Goal: Ask a question

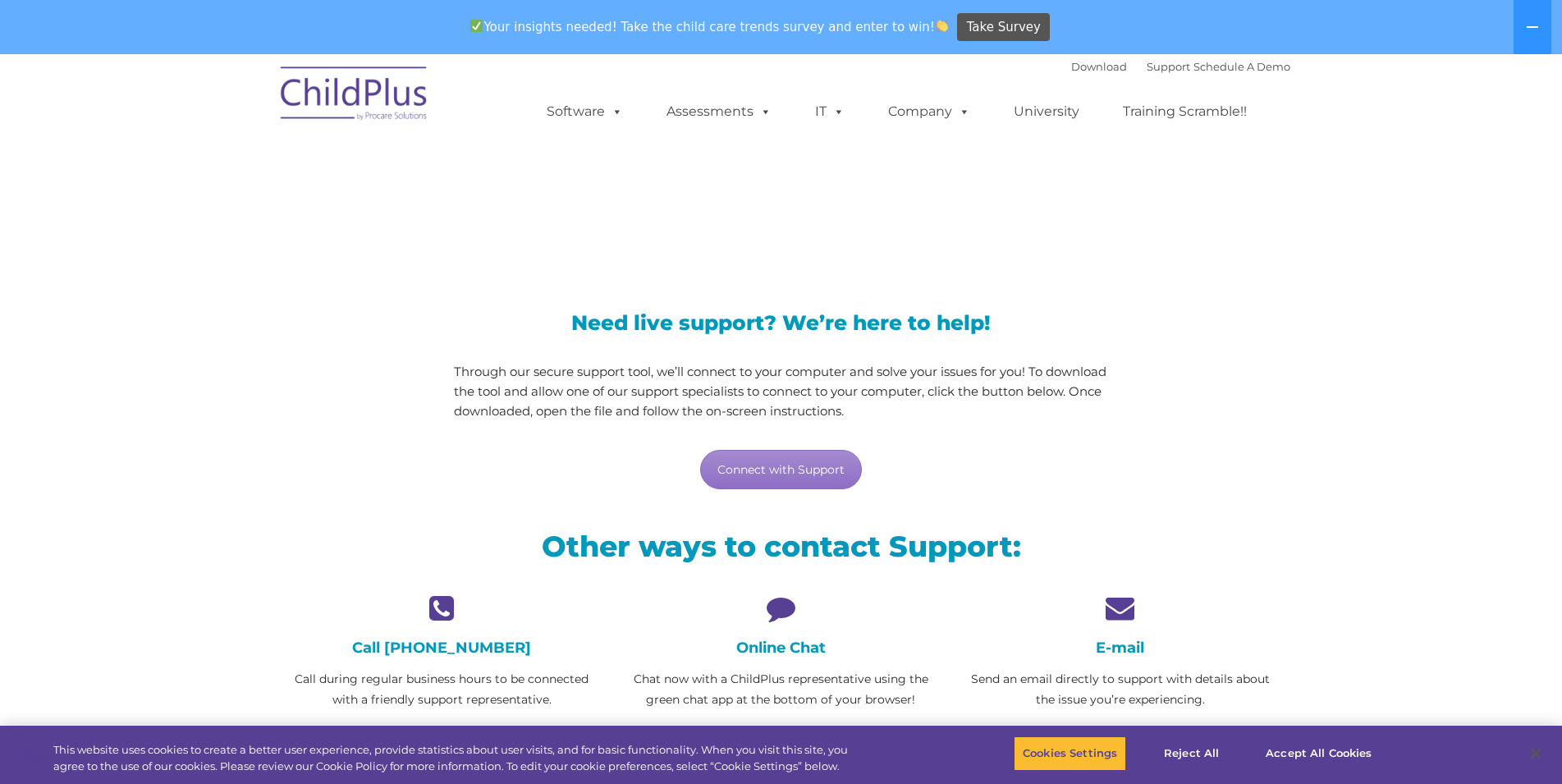
click at [753, 646] on h4 "Online Chat" at bounding box center [781, 647] width 315 height 18
click at [774, 607] on icon at bounding box center [781, 608] width 315 height 29
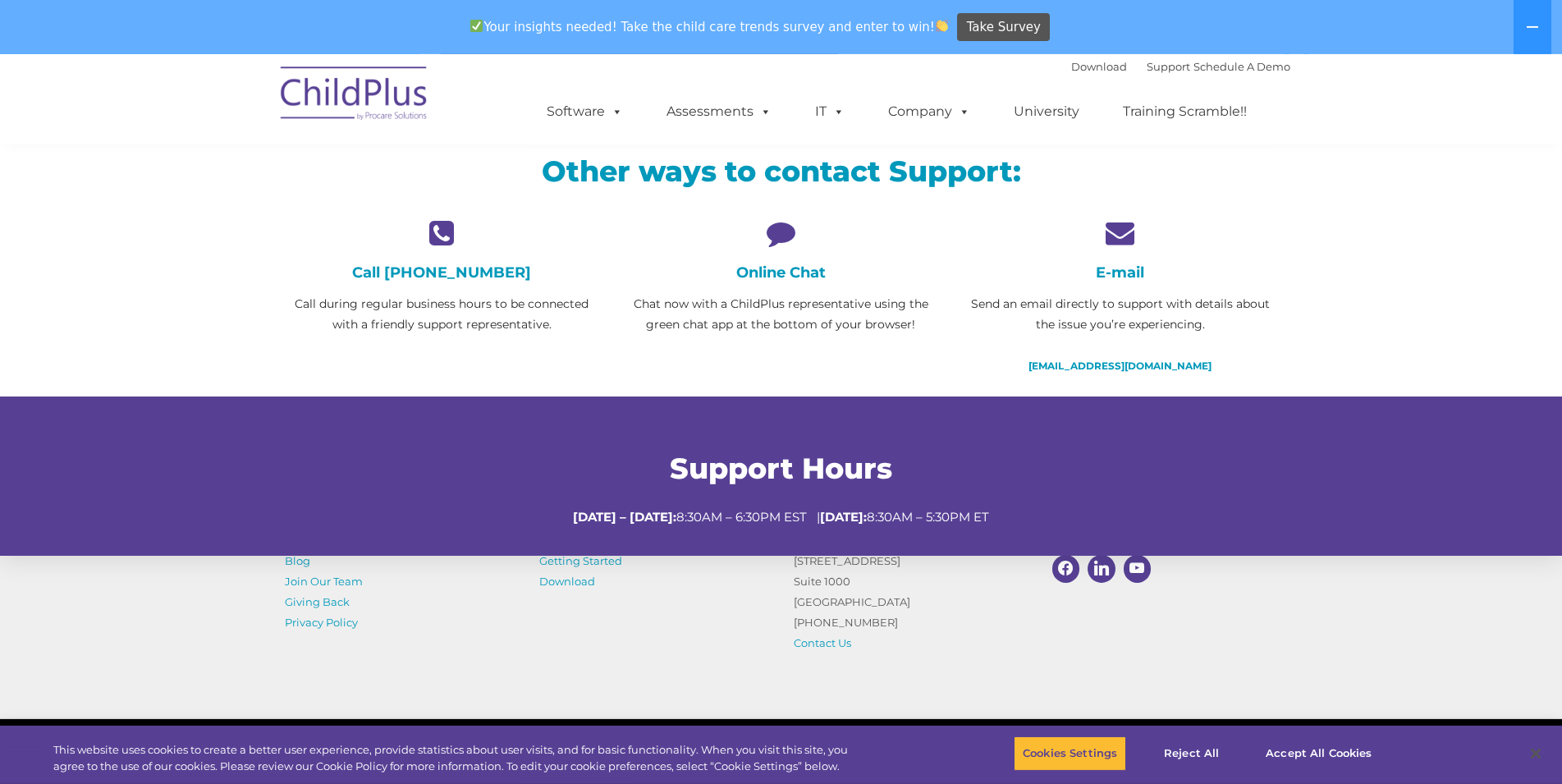
scroll to position [498, 0]
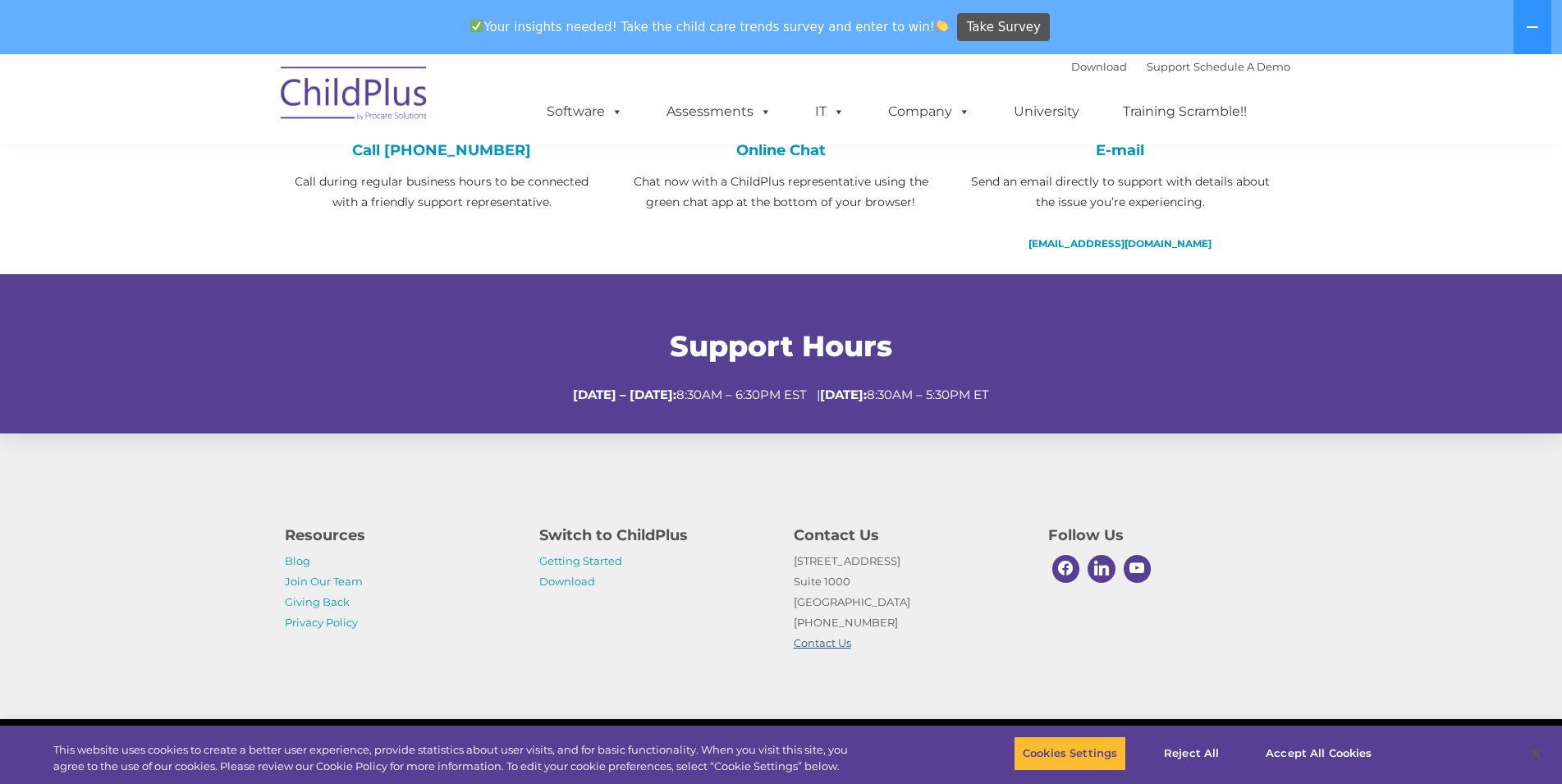
click at [820, 646] on link "Contact Us" at bounding box center [823, 642] width 58 height 13
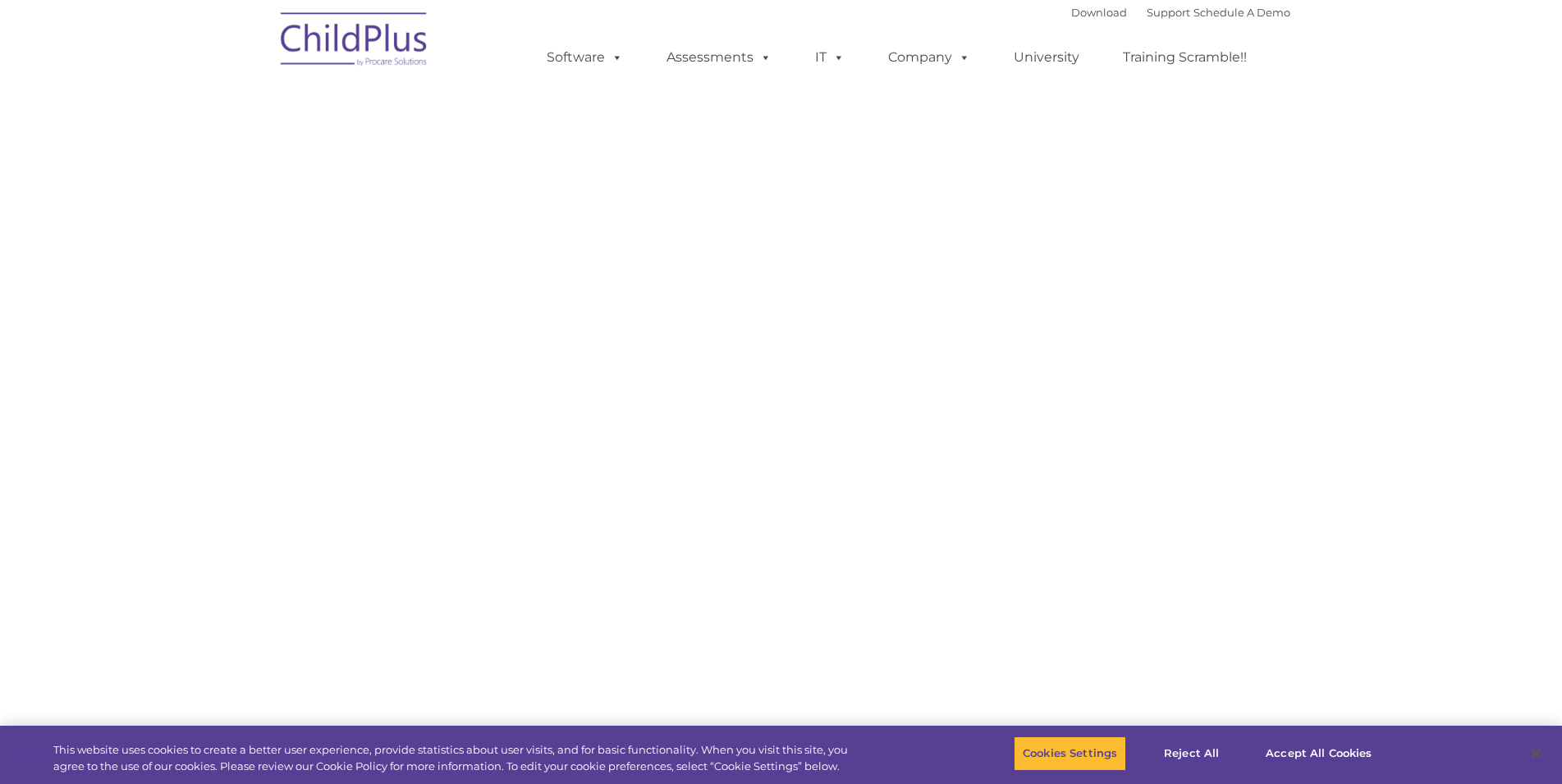
select select "MEDIUM"
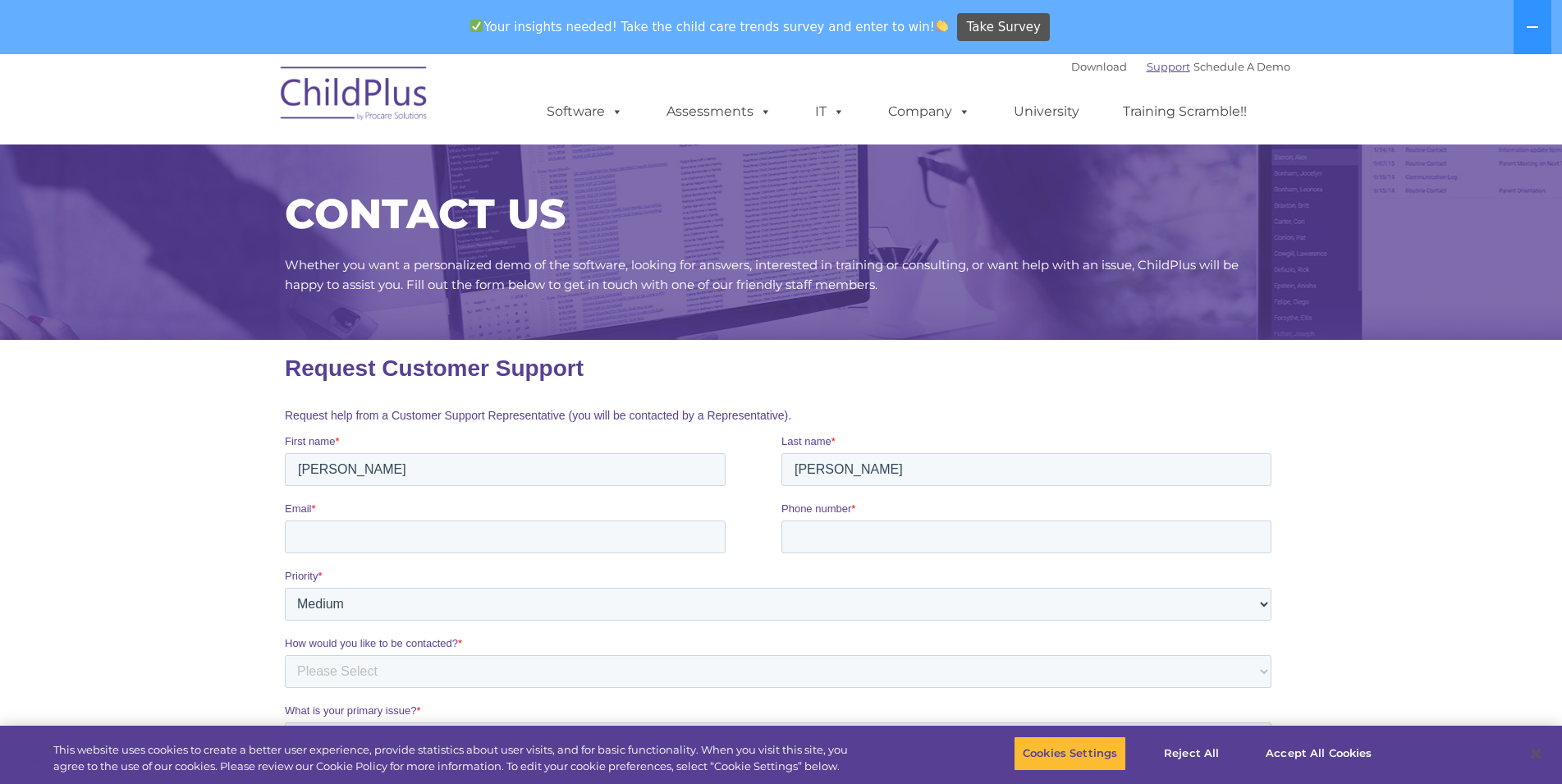
click at [1151, 65] on link "Support" at bounding box center [1169, 66] width 44 height 13
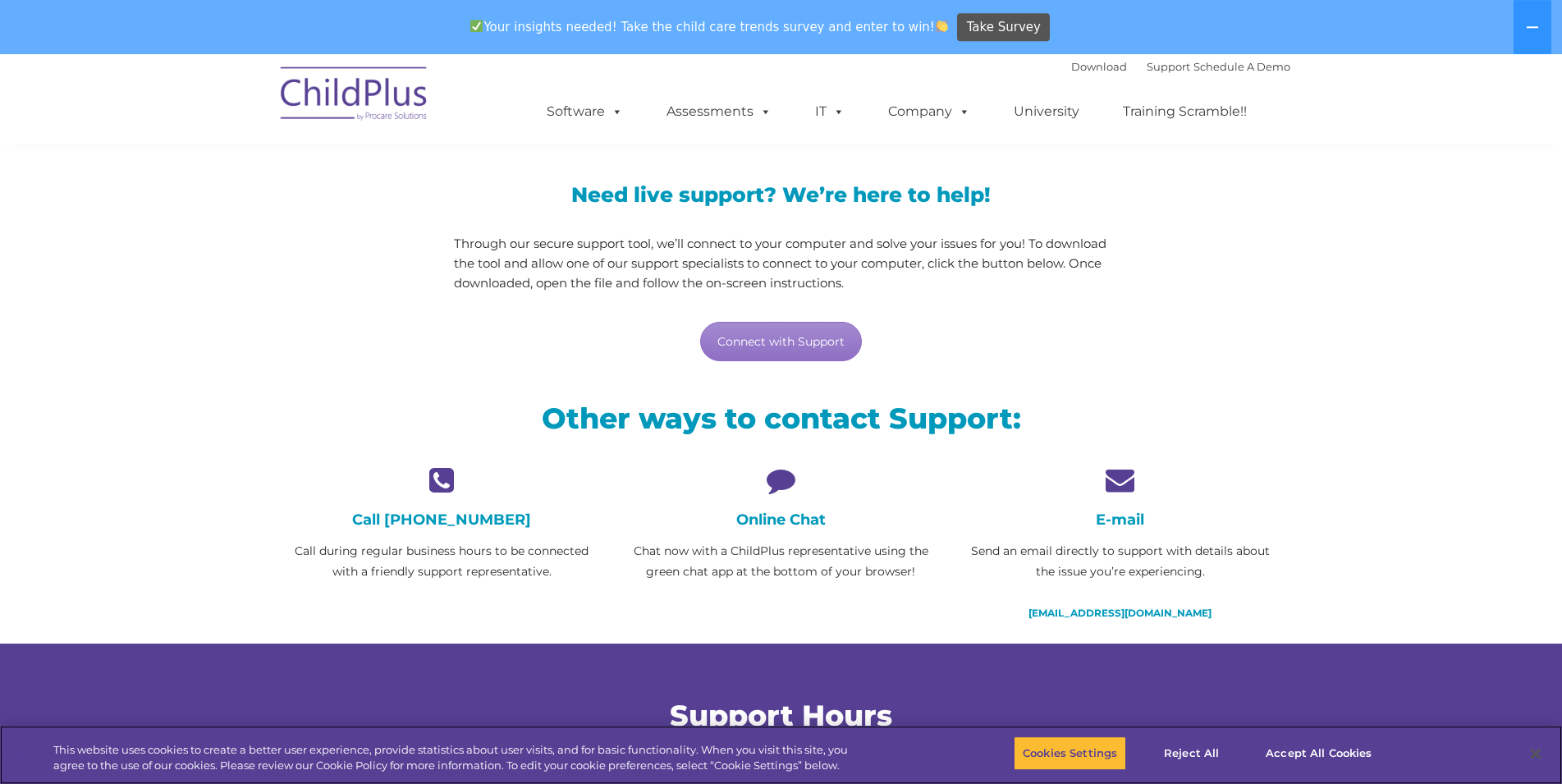
scroll to position [167, 0]
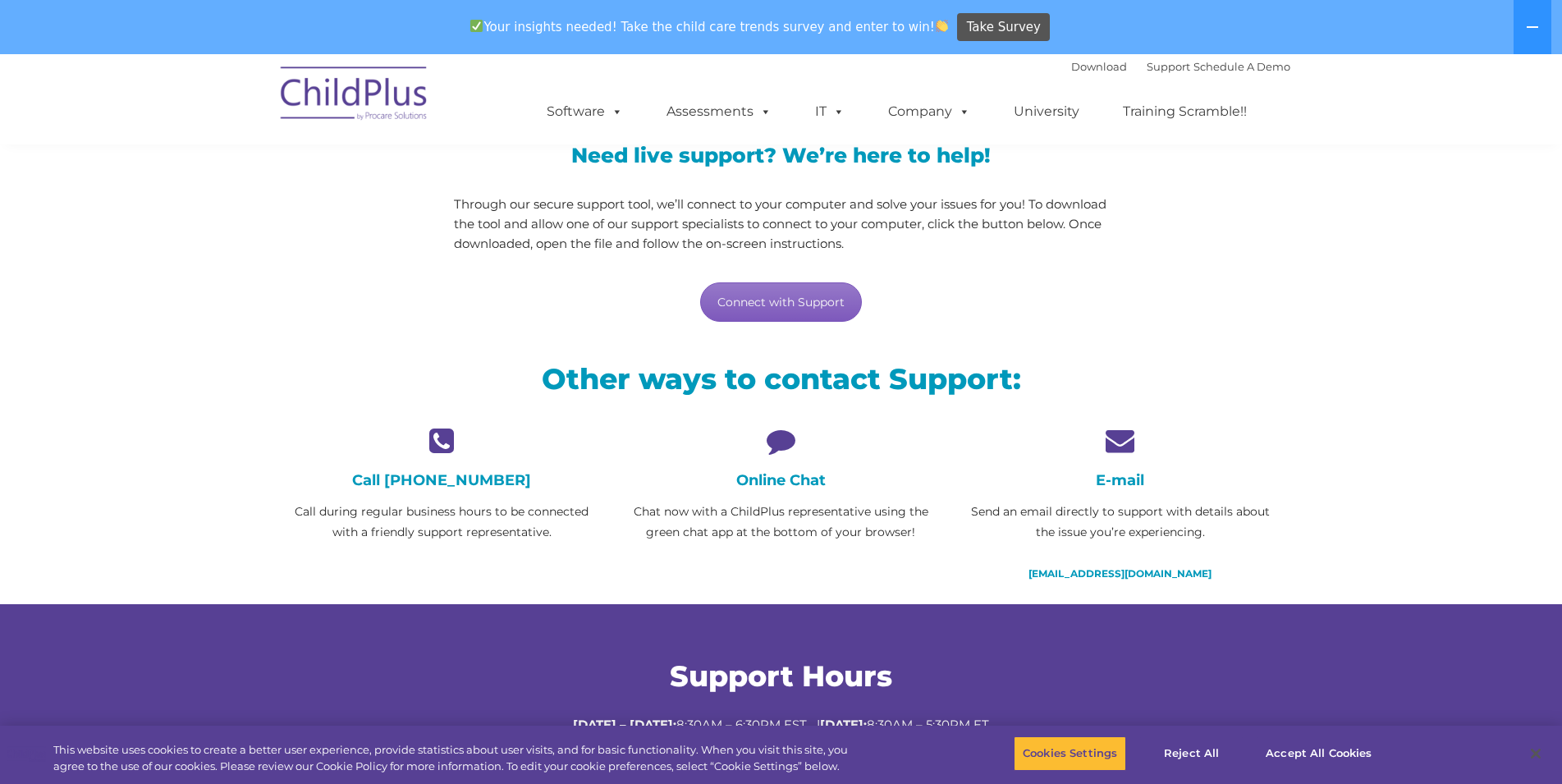
click at [774, 295] on link "Connect with Support" at bounding box center [781, 301] width 162 height 39
click at [1323, 279] on section "LiveSupport with SplashTop Need live support? We’re here to help! Through our s…" at bounding box center [781, 325] width 1562 height 877
click at [777, 434] on icon at bounding box center [781, 440] width 315 height 29
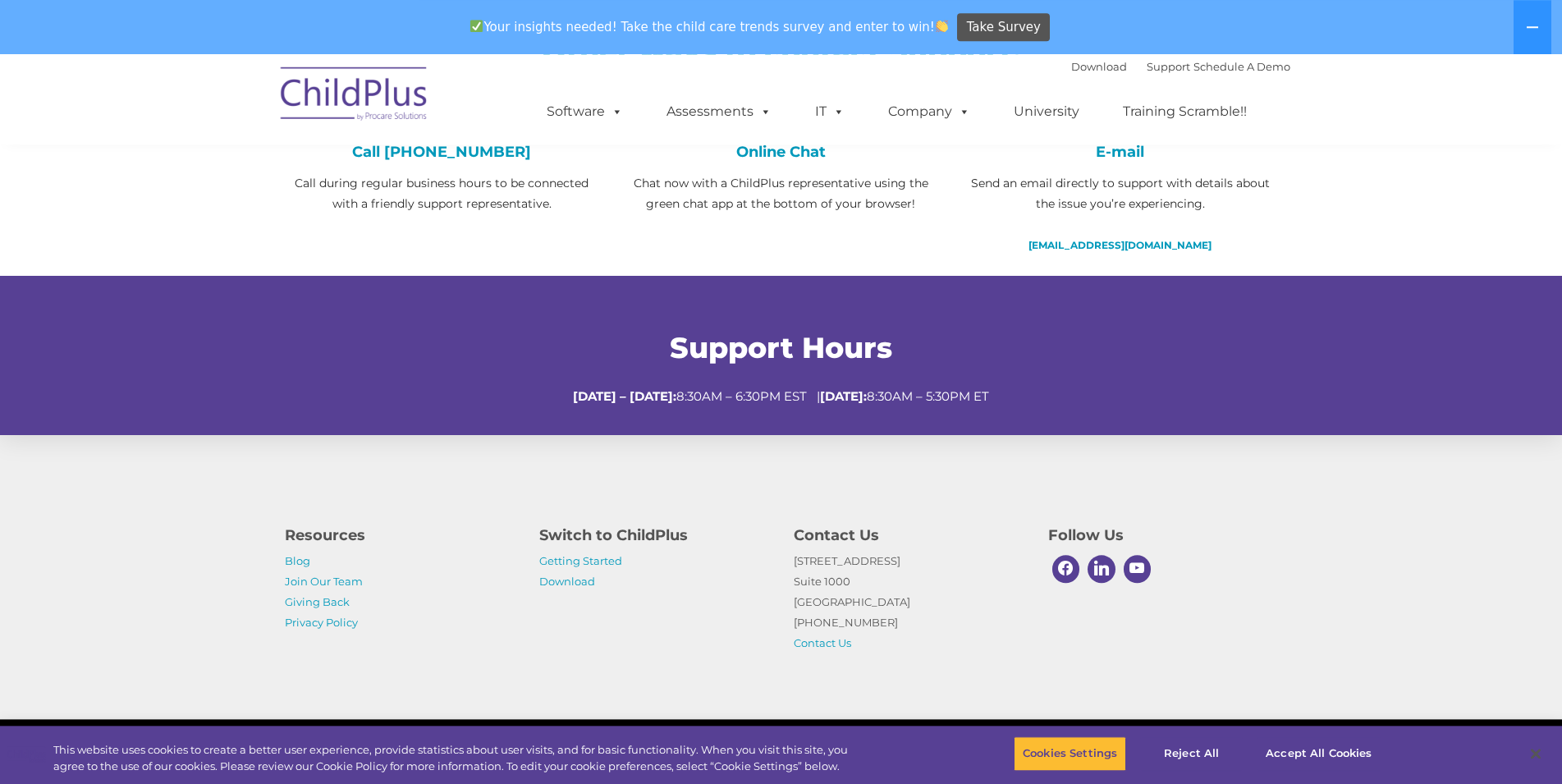
scroll to position [498, 0]
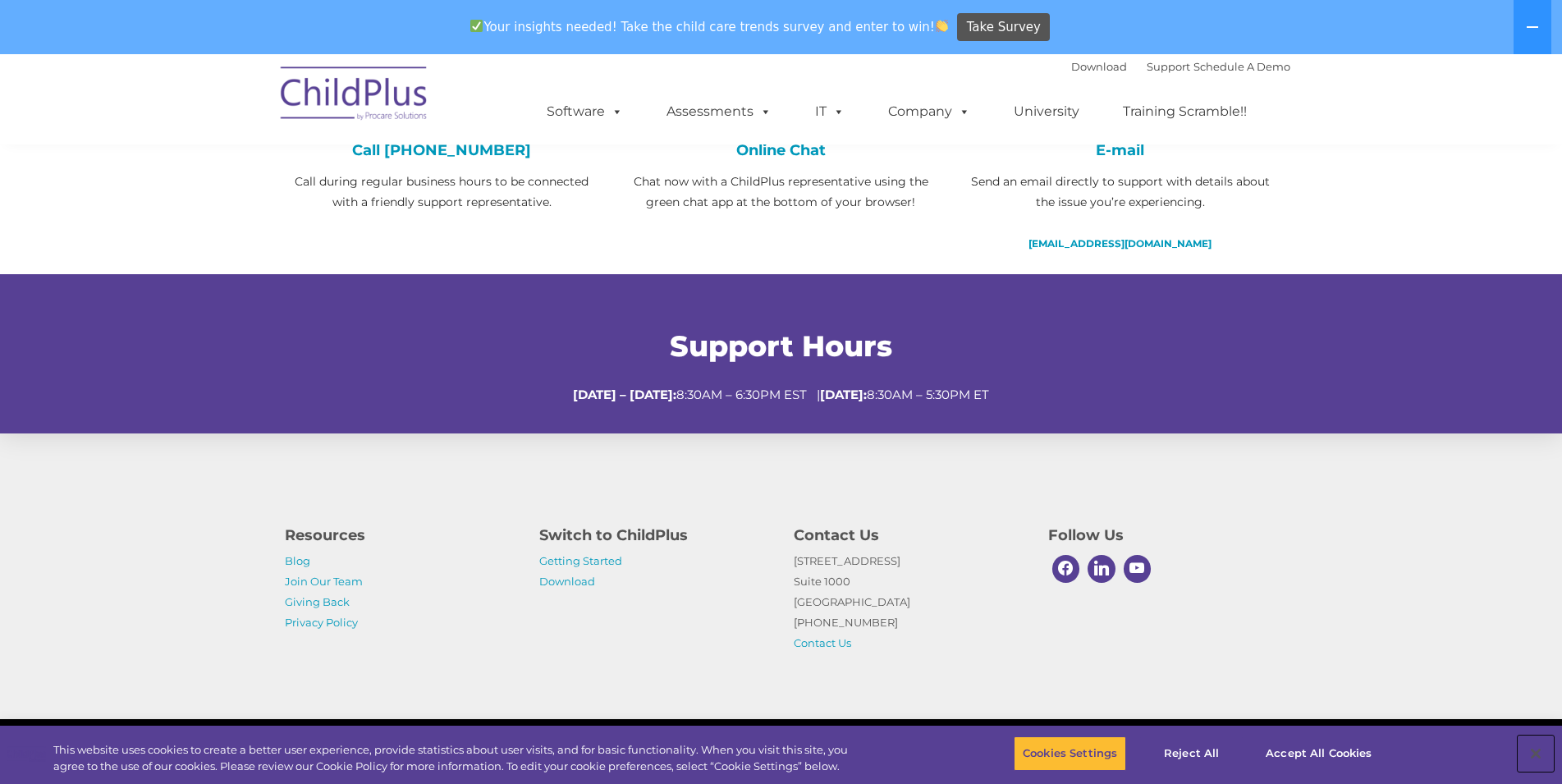
click at [1537, 752] on button "Close" at bounding box center [1536, 753] width 36 height 36
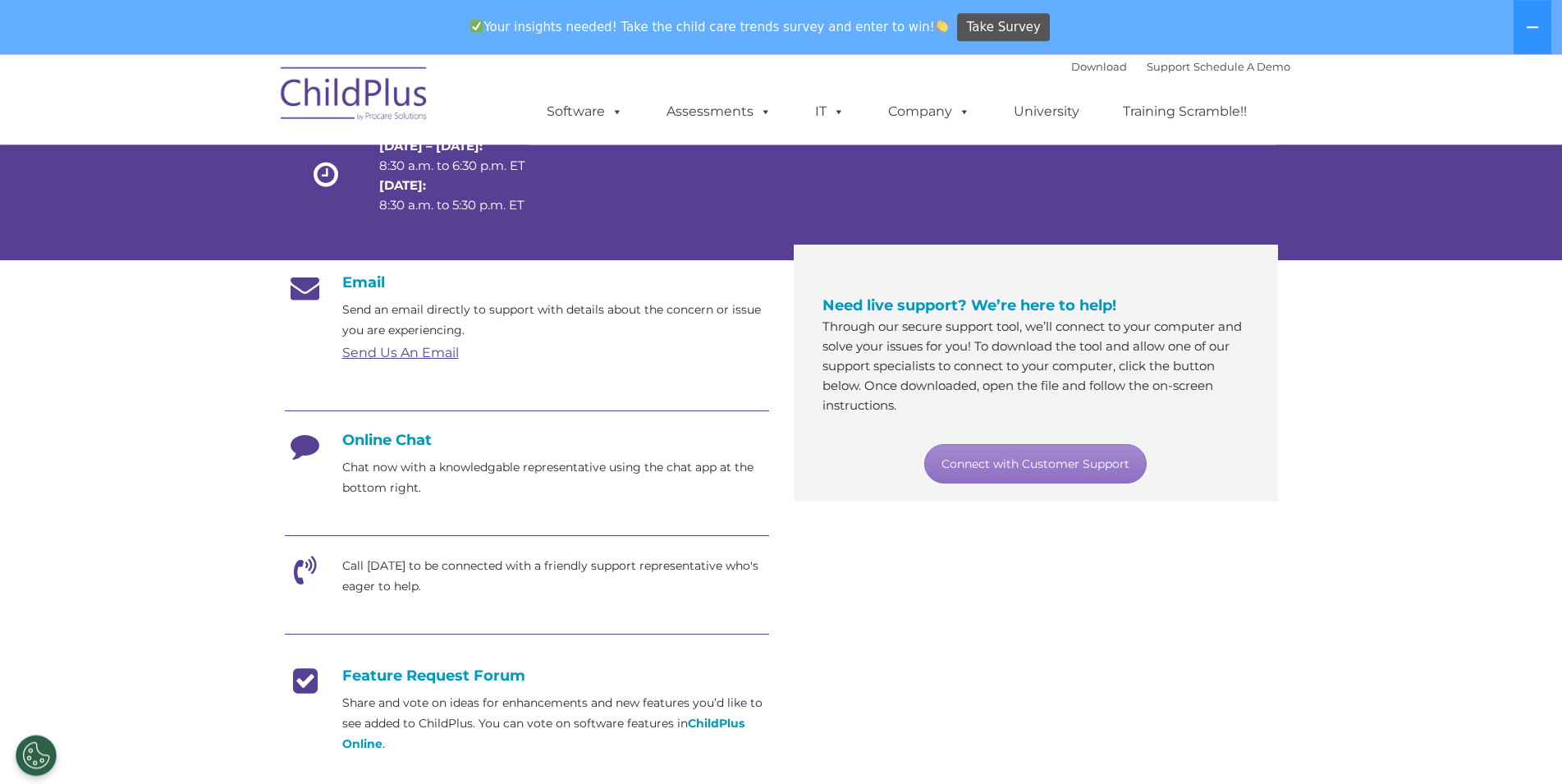
scroll to position [167, 0]
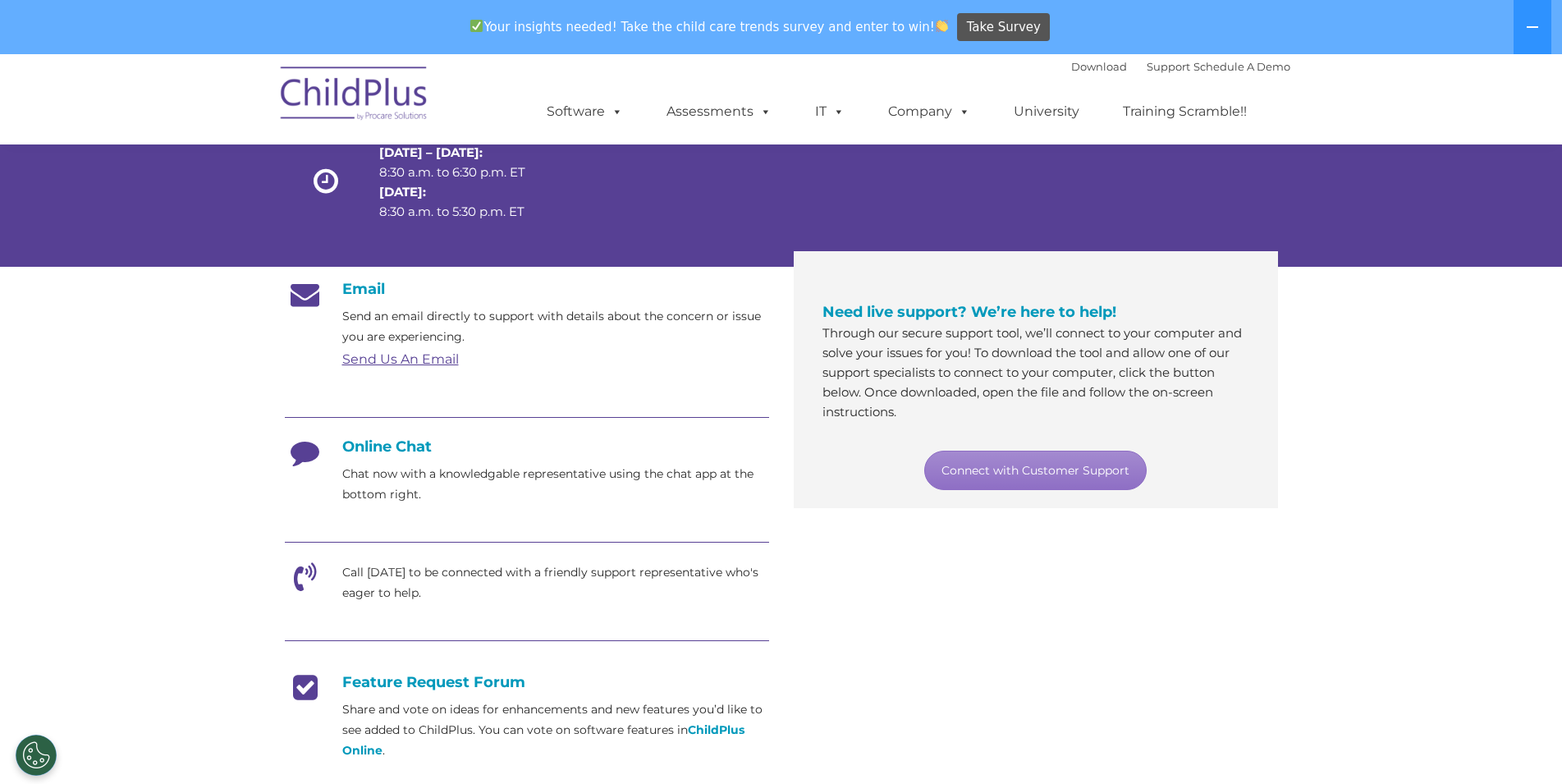
click at [301, 453] on icon at bounding box center [305, 457] width 41 height 41
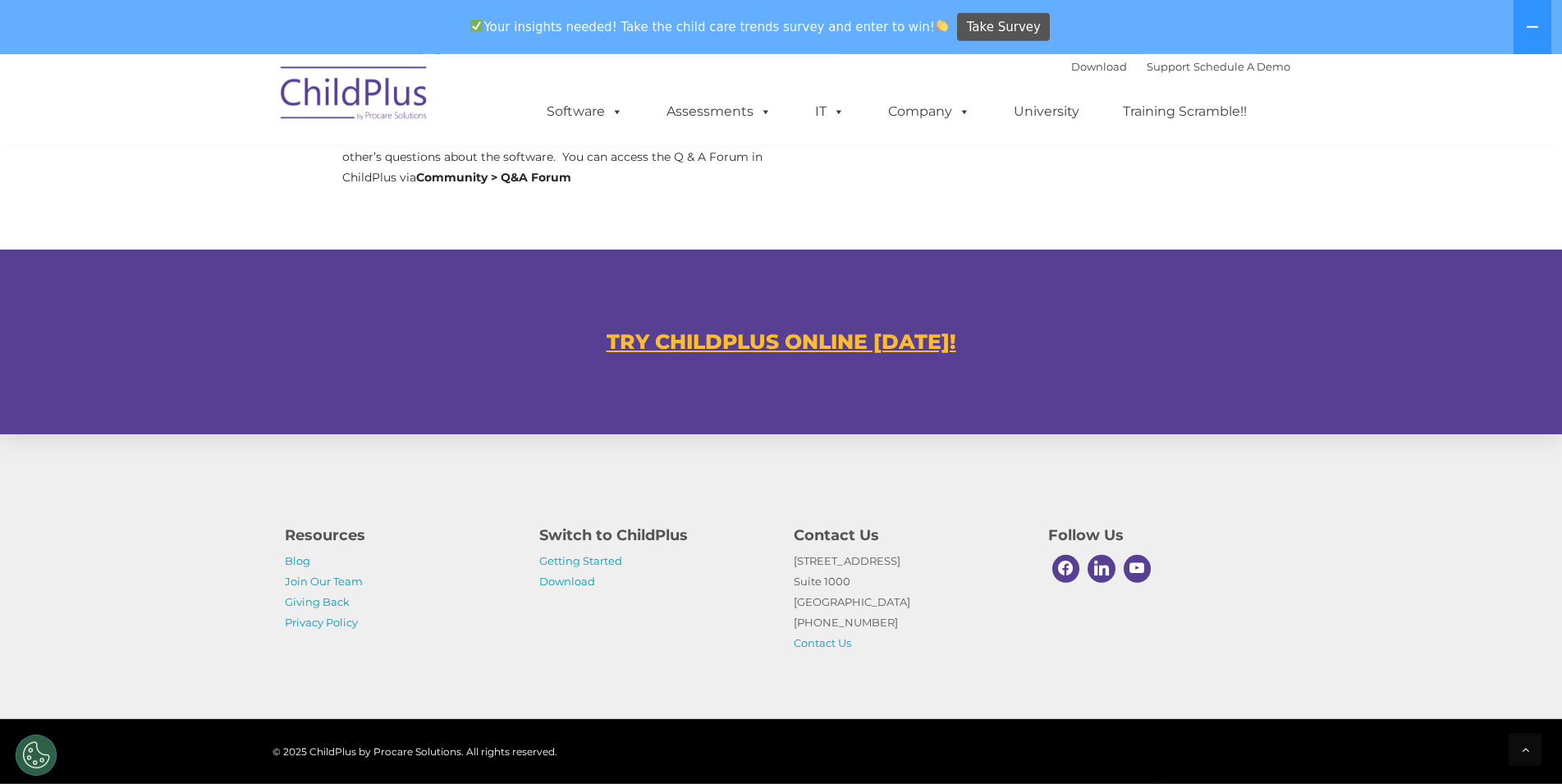
scroll to position [886, 0]
click at [1534, 756] on div at bounding box center [1524, 749] width 32 height 32
click at [1504, 660] on div "Resources Blog Join Our Team Giving Back Privacy Policy Switch to ChildPlus Get…" at bounding box center [781, 576] width 1562 height 286
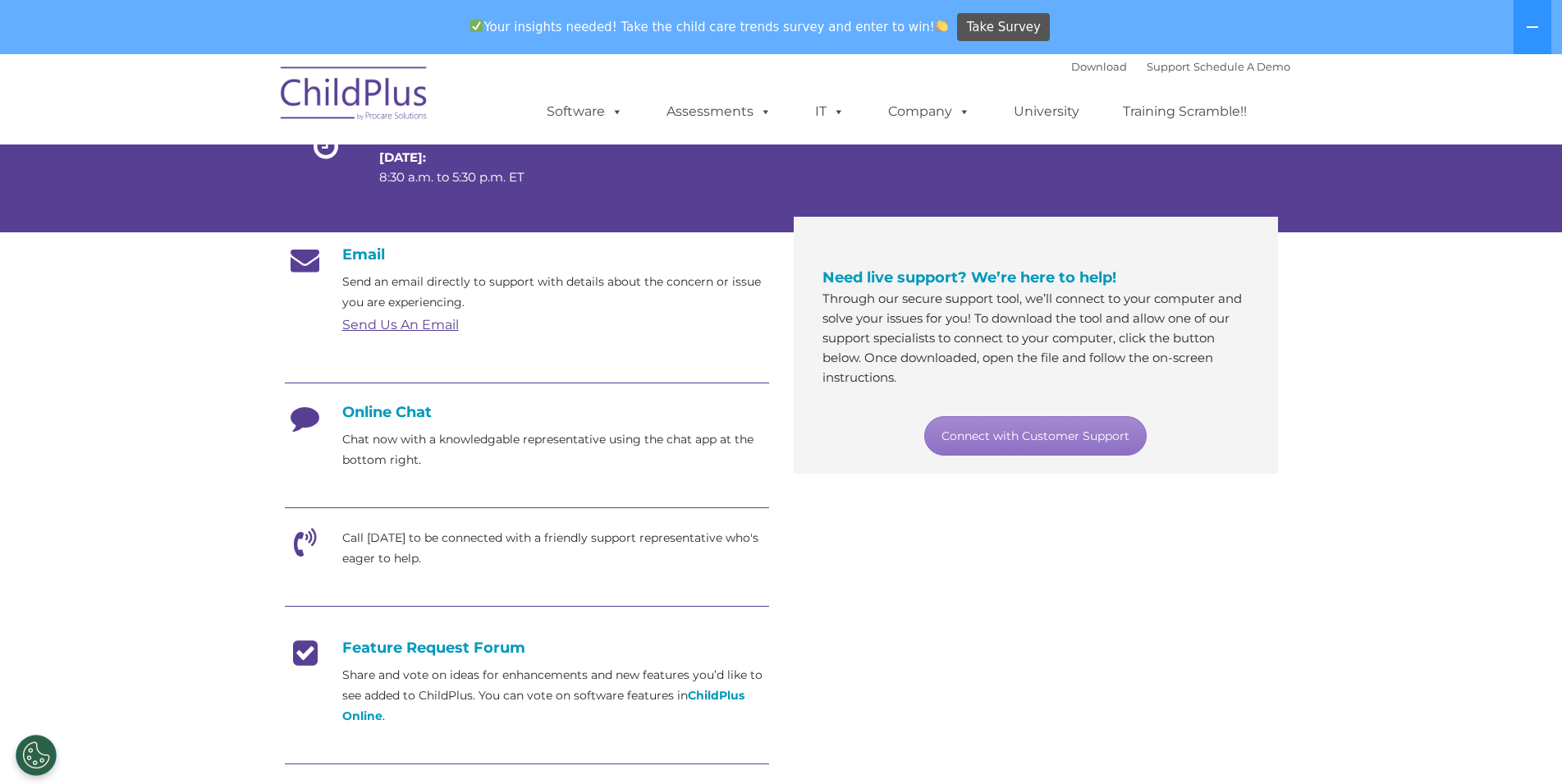
scroll to position [419, 0]
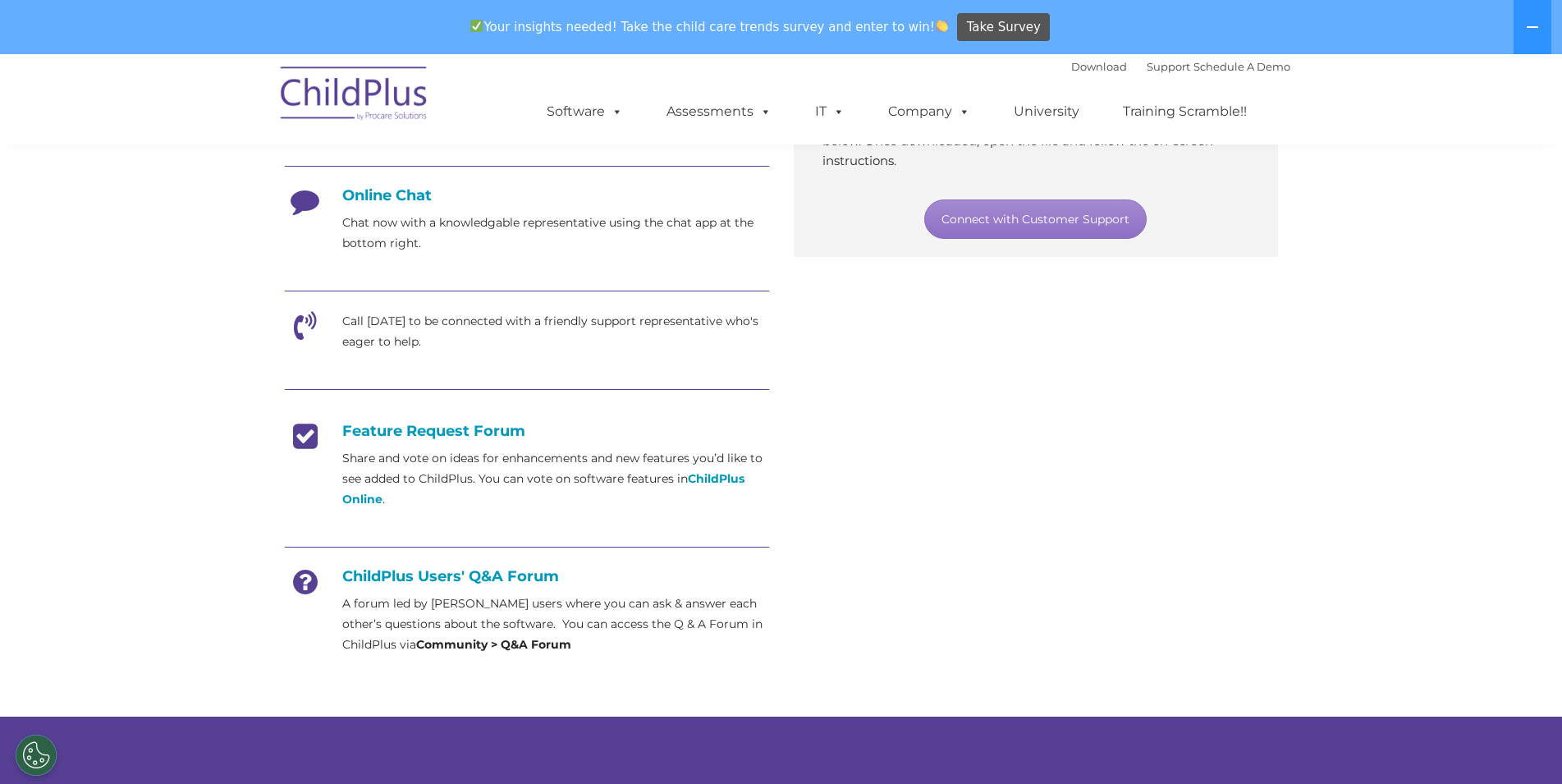
click at [297, 332] on icon at bounding box center [305, 331] width 41 height 41
